Goal: Use online tool/utility

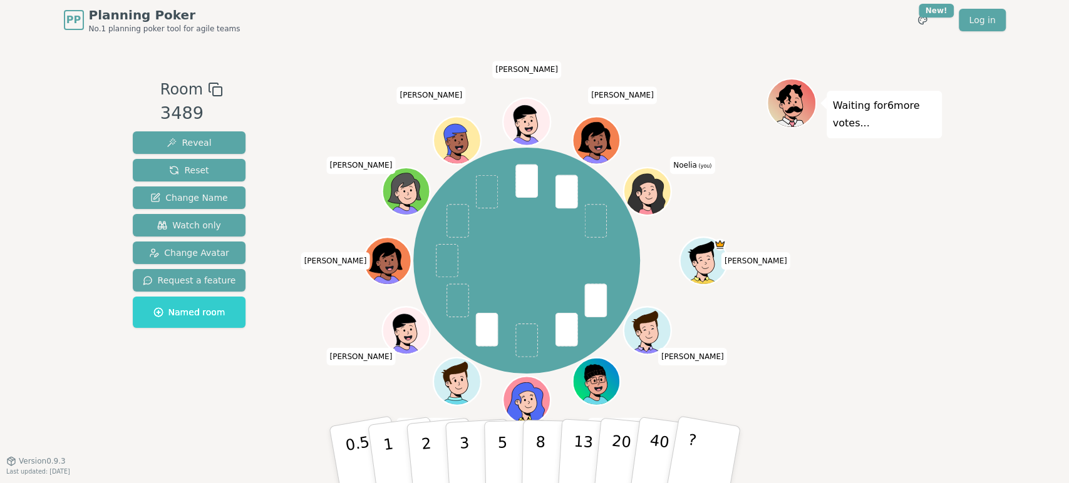
drag, startPoint x: 66, startPoint y: 167, endPoint x: 91, endPoint y: 185, distance: 30.8
click at [67, 166] on div "PP Planning Poker No.1 planning poker tool for agile teams Toggle theme New! Lo…" at bounding box center [534, 241] width 1069 height 483
click at [424, 463] on p "2" at bounding box center [427, 457] width 16 height 68
click at [433, 460] on button "2" at bounding box center [439, 456] width 71 height 100
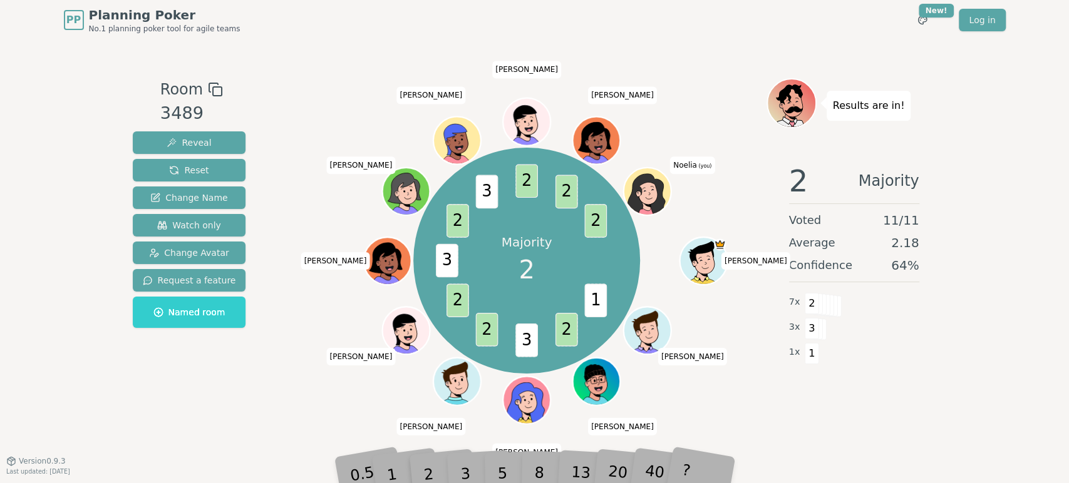
drag, startPoint x: 40, startPoint y: 248, endPoint x: 66, endPoint y: 235, distance: 29.4
click at [40, 248] on div "PP Planning Poker No.1 planning poker tool for agile teams Toggle theme New! Lo…" at bounding box center [534, 241] width 1069 height 483
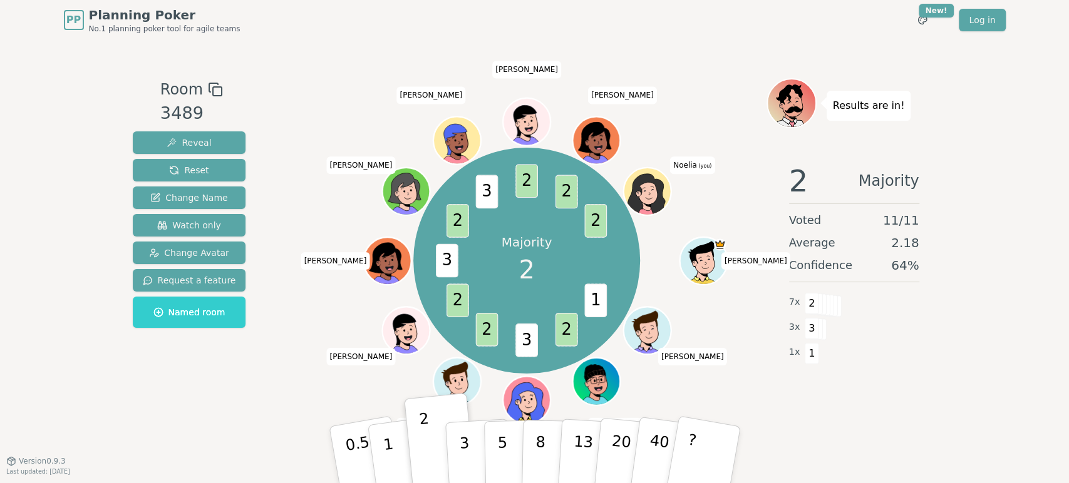
click at [281, 430] on div "Room 3489 Reveal Reset Change Name Watch only Change Avatar Request a feature N…" at bounding box center [535, 250] width 814 height 421
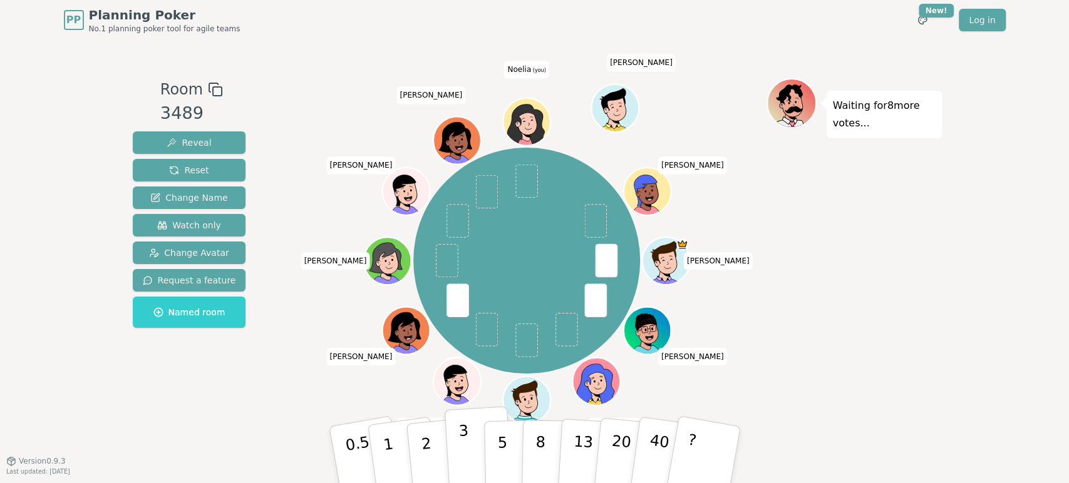
click at [468, 433] on button "3" at bounding box center [478, 455] width 68 height 98
click at [421, 444] on p "2" at bounding box center [427, 457] width 16 height 68
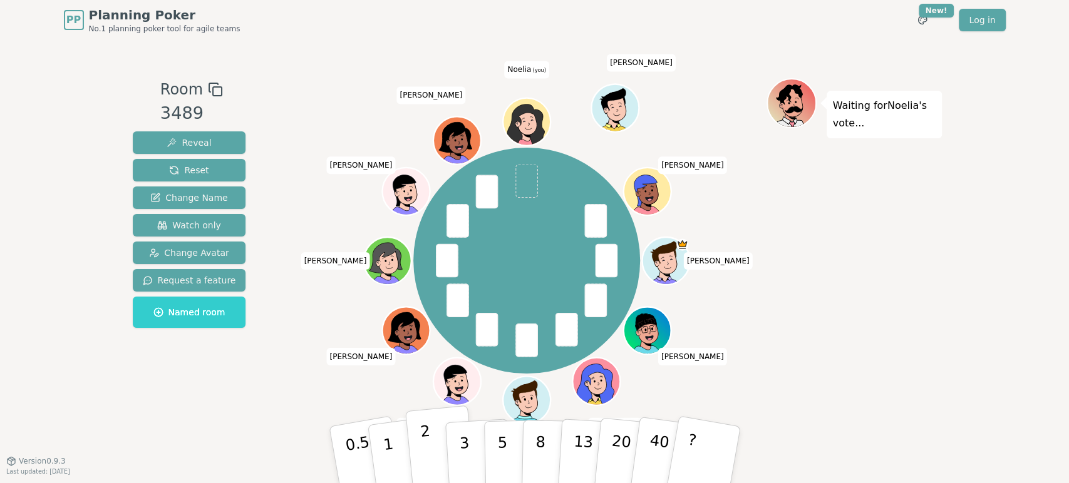
click at [429, 448] on p "2" at bounding box center [427, 457] width 16 height 68
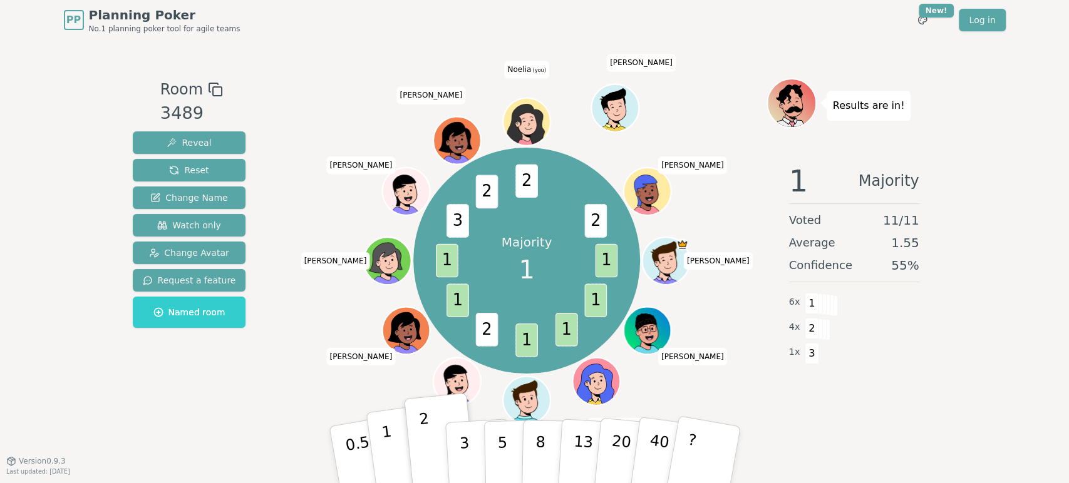
click at [389, 449] on p "1" at bounding box center [389, 457] width 19 height 68
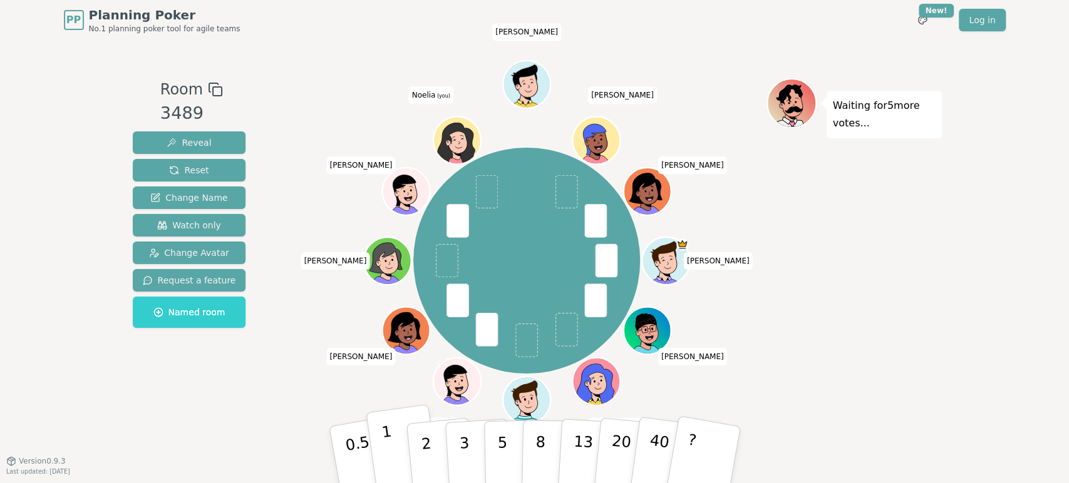
click at [392, 444] on button "1" at bounding box center [403, 454] width 74 height 101
click at [884, 326] on div "Waiting for 4 more votes..." at bounding box center [853, 250] width 175 height 344
